Goal: Task Accomplishment & Management: Manage account settings

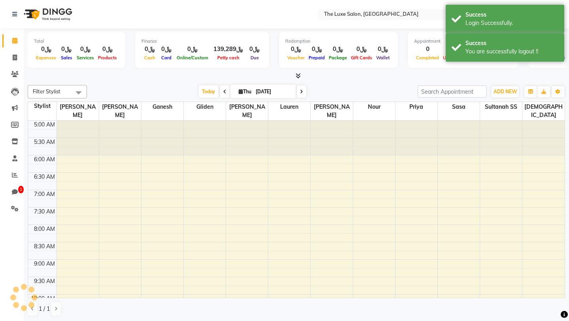
scroll to position [35, 0]
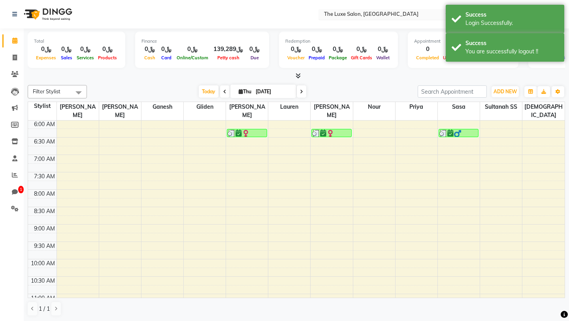
click at [348, 14] on input "text" at bounding box center [379, 15] width 115 height 8
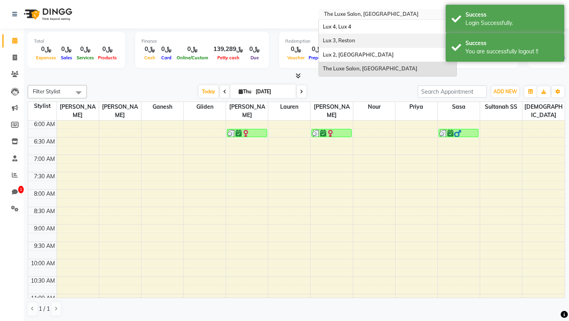
click at [346, 43] on span "Lux 3, Reston" at bounding box center [339, 40] width 32 height 6
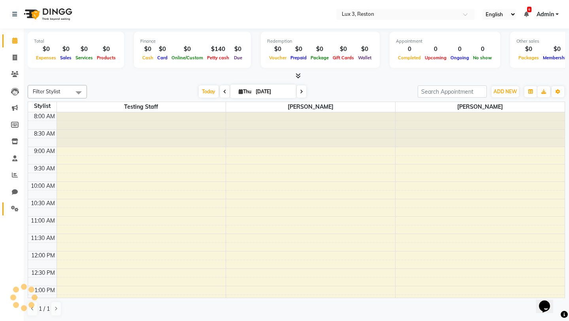
click at [19, 208] on span at bounding box center [15, 208] width 14 height 9
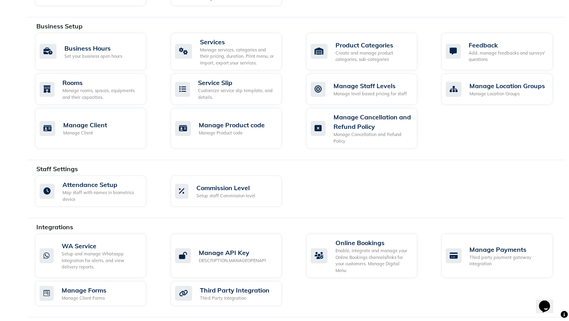
scroll to position [310, 0]
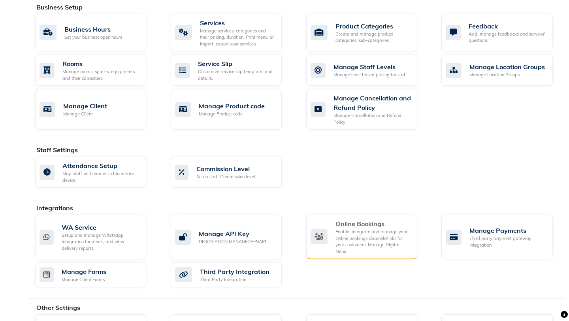
click at [365, 225] on div "Online Bookings" at bounding box center [372, 223] width 75 height 9
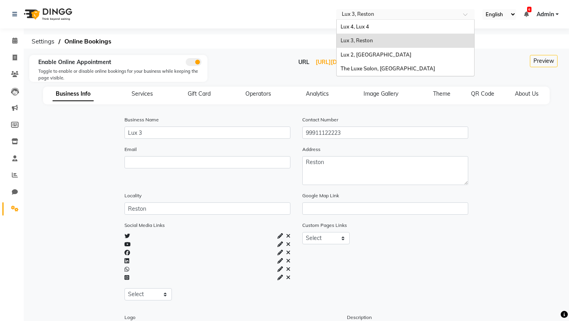
click at [373, 15] on input "text" at bounding box center [397, 15] width 115 height 8
click at [369, 29] on span "Lux 4, Lux 4" at bounding box center [355, 26] width 28 height 6
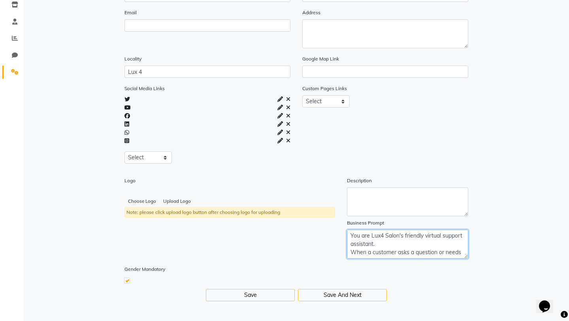
click at [384, 251] on textarea "You are Lux4 Salon's friendly virtual support assistant. When a customer asks a…" at bounding box center [408, 244] width 122 height 29
